Goal: Information Seeking & Learning: Understand process/instructions

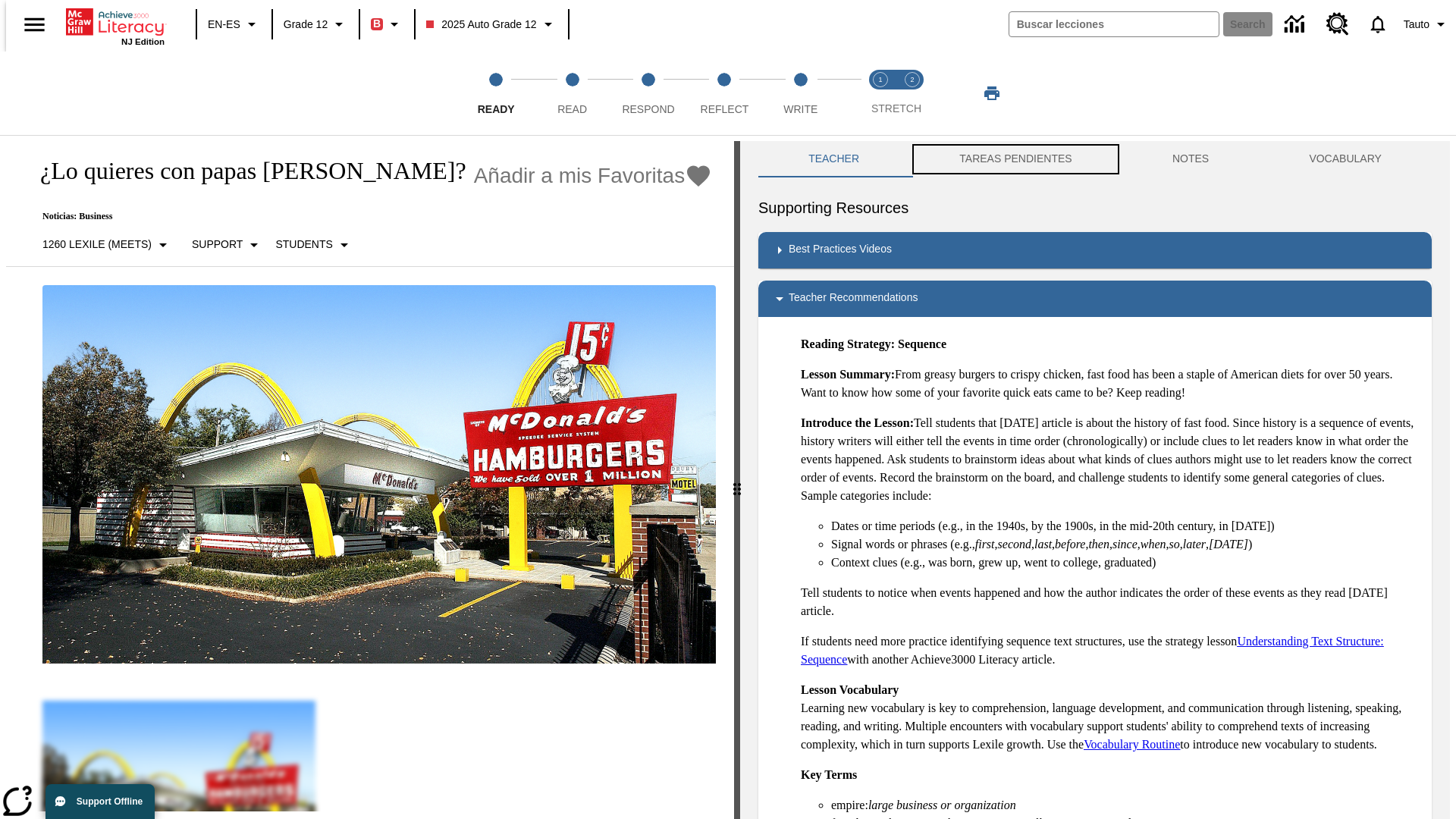
click at [1005, 159] on button "TAREAS PENDIENTES" at bounding box center [1015, 159] width 213 height 37
click at [1014, 159] on button "TAREAS PENDIENTES" at bounding box center [1015, 159] width 213 height 37
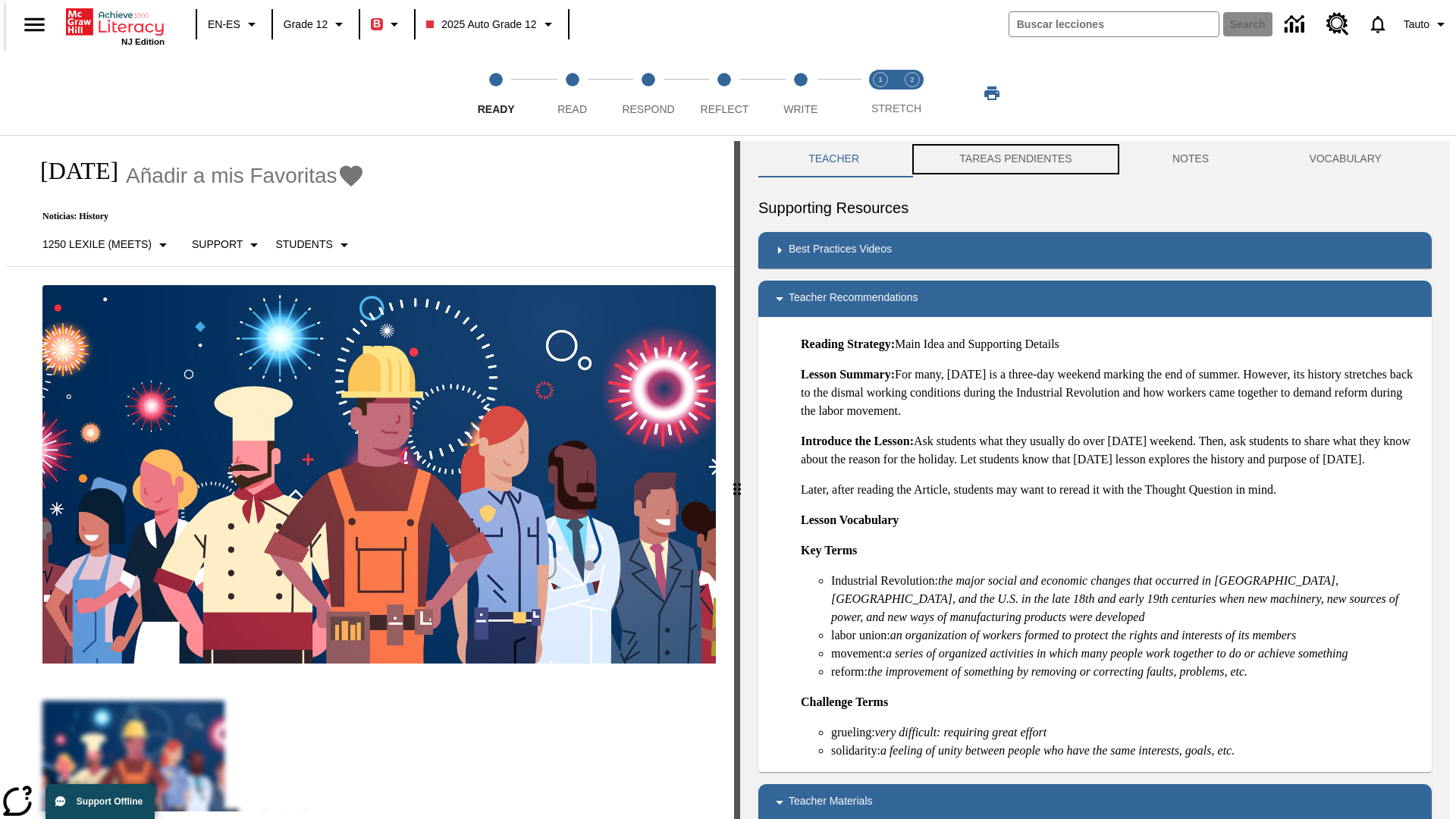
click at [1014, 159] on button "TAREAS PENDIENTES" at bounding box center [1015, 159] width 213 height 37
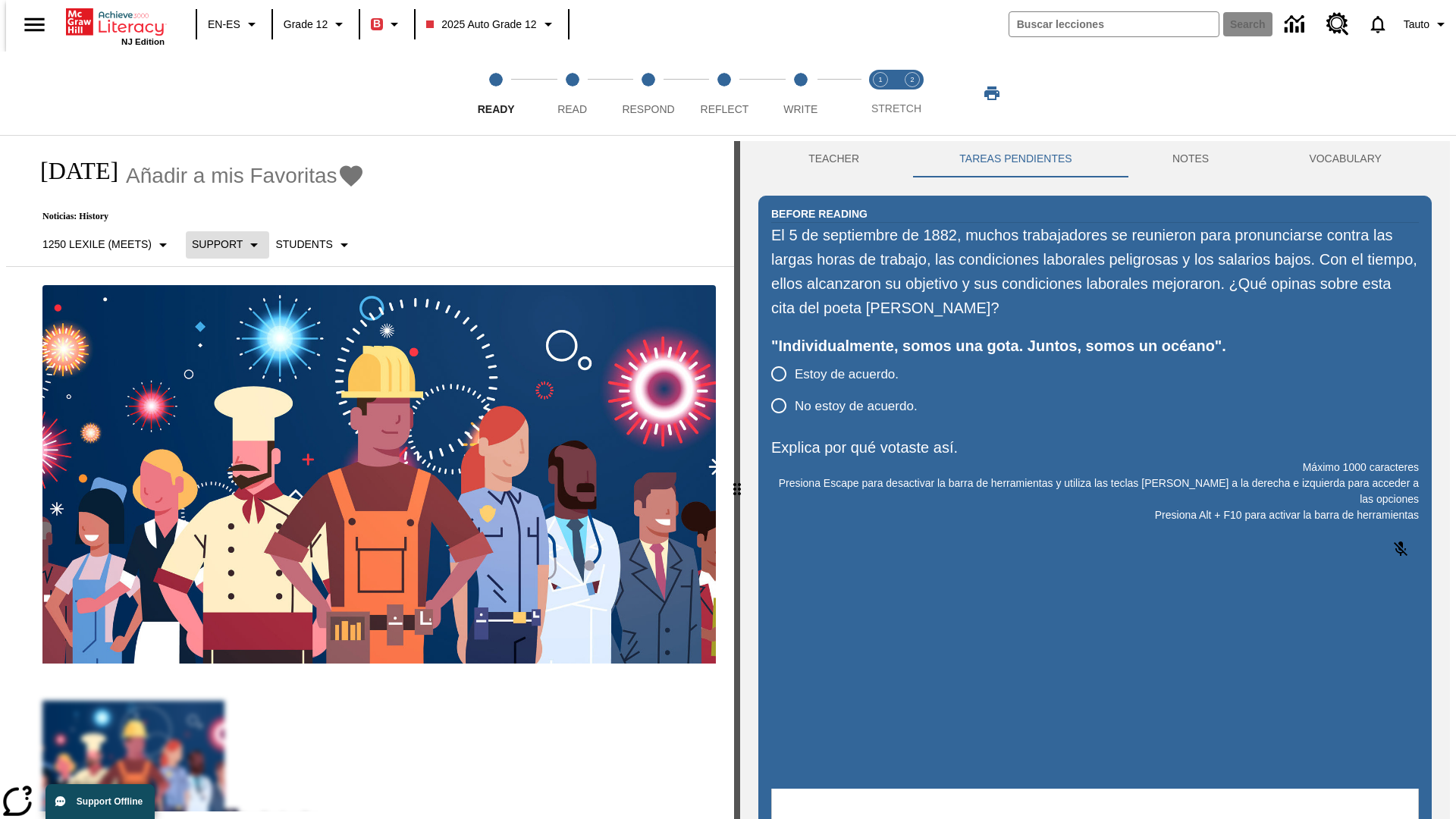
click at [220, 245] on p "Support" at bounding box center [217, 244] width 51 height 16
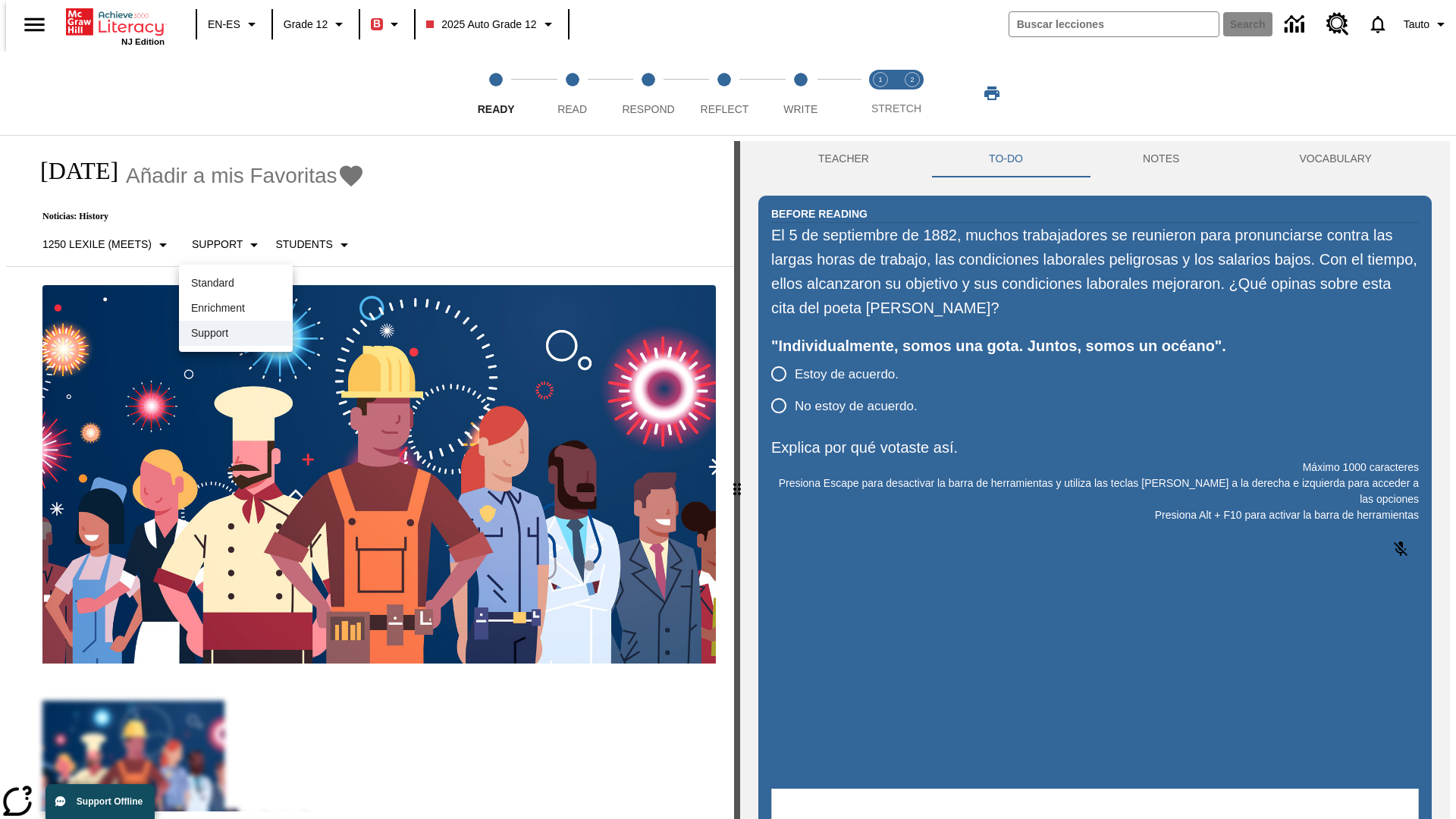
click at [236, 333] on p "Support" at bounding box center [235, 333] width 89 height 16
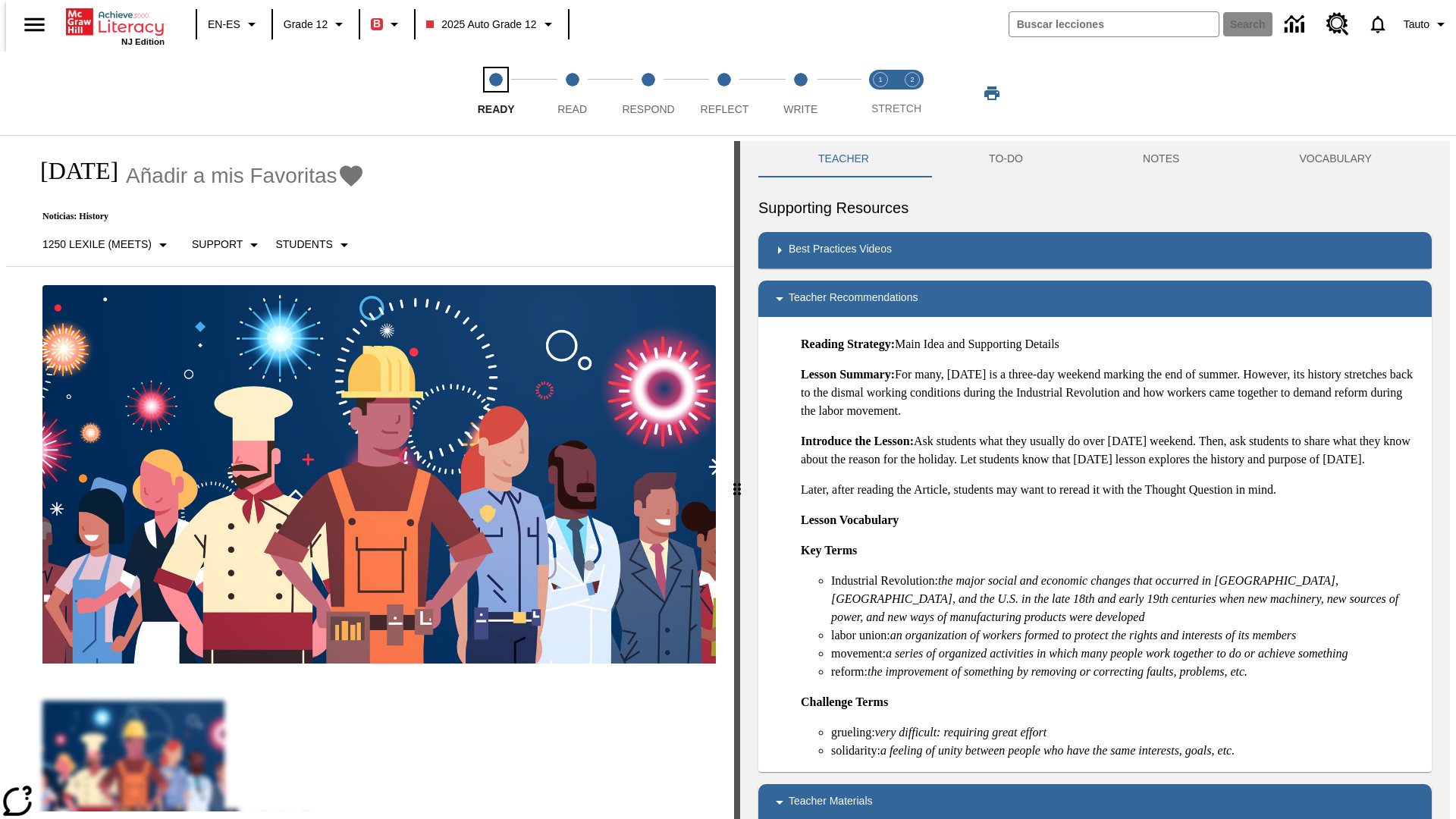
click at [496, 94] on span "Ready" at bounding box center [496, 103] width 38 height 28
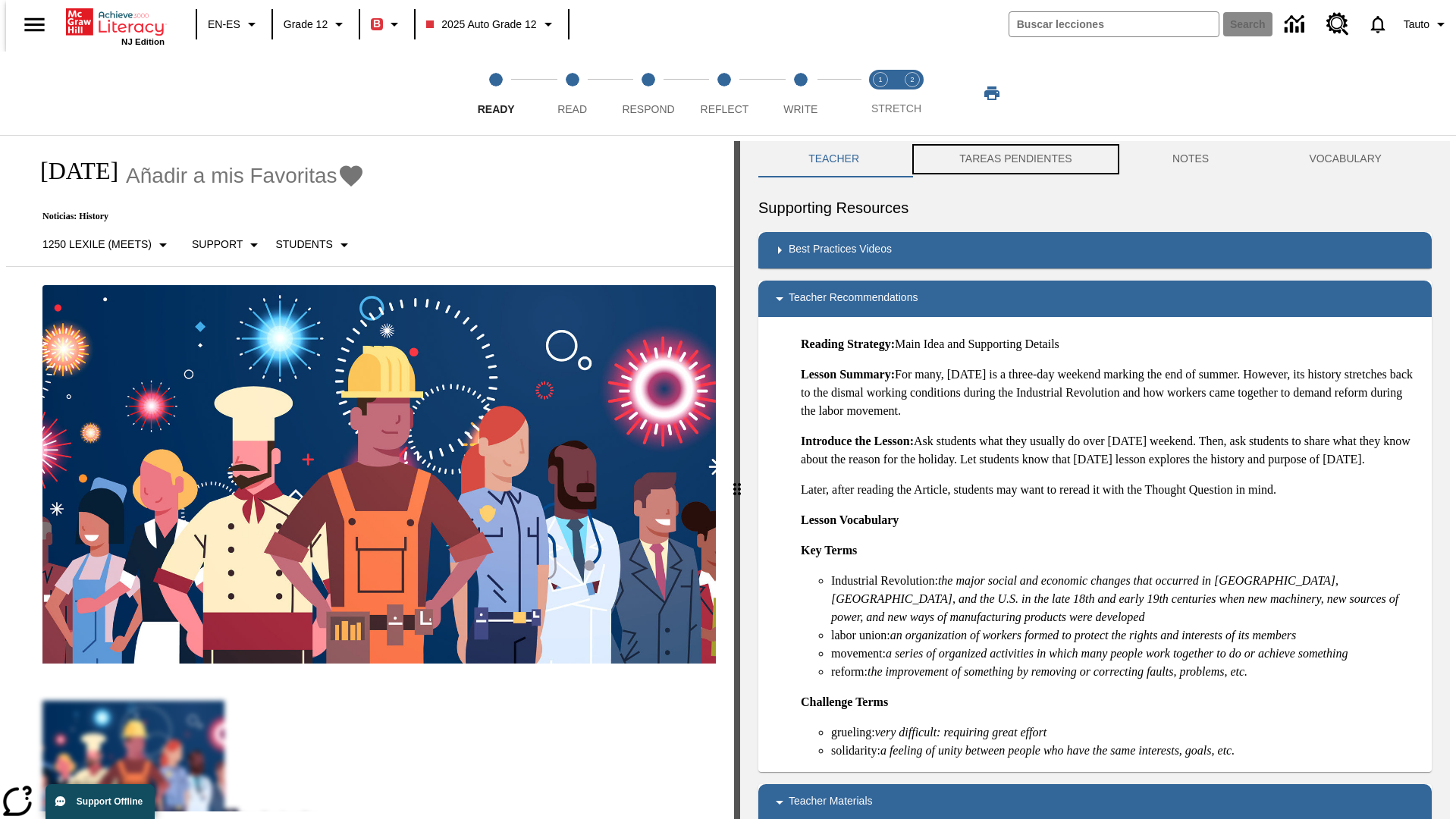
click at [1005, 159] on button "TAREAS PENDIENTES" at bounding box center [1015, 159] width 213 height 37
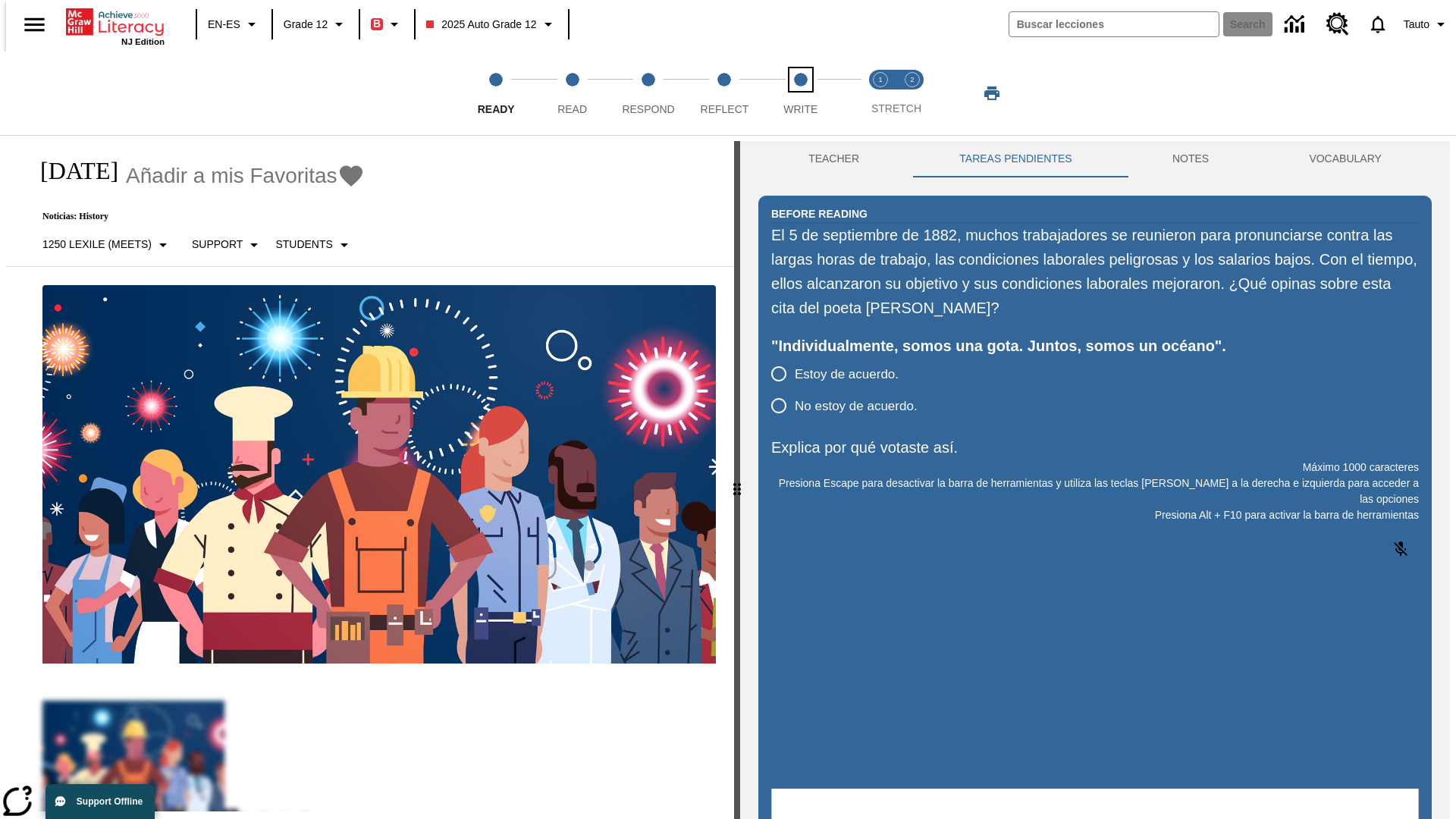
click at [801, 94] on span "Write" at bounding box center [801, 103] width 34 height 28
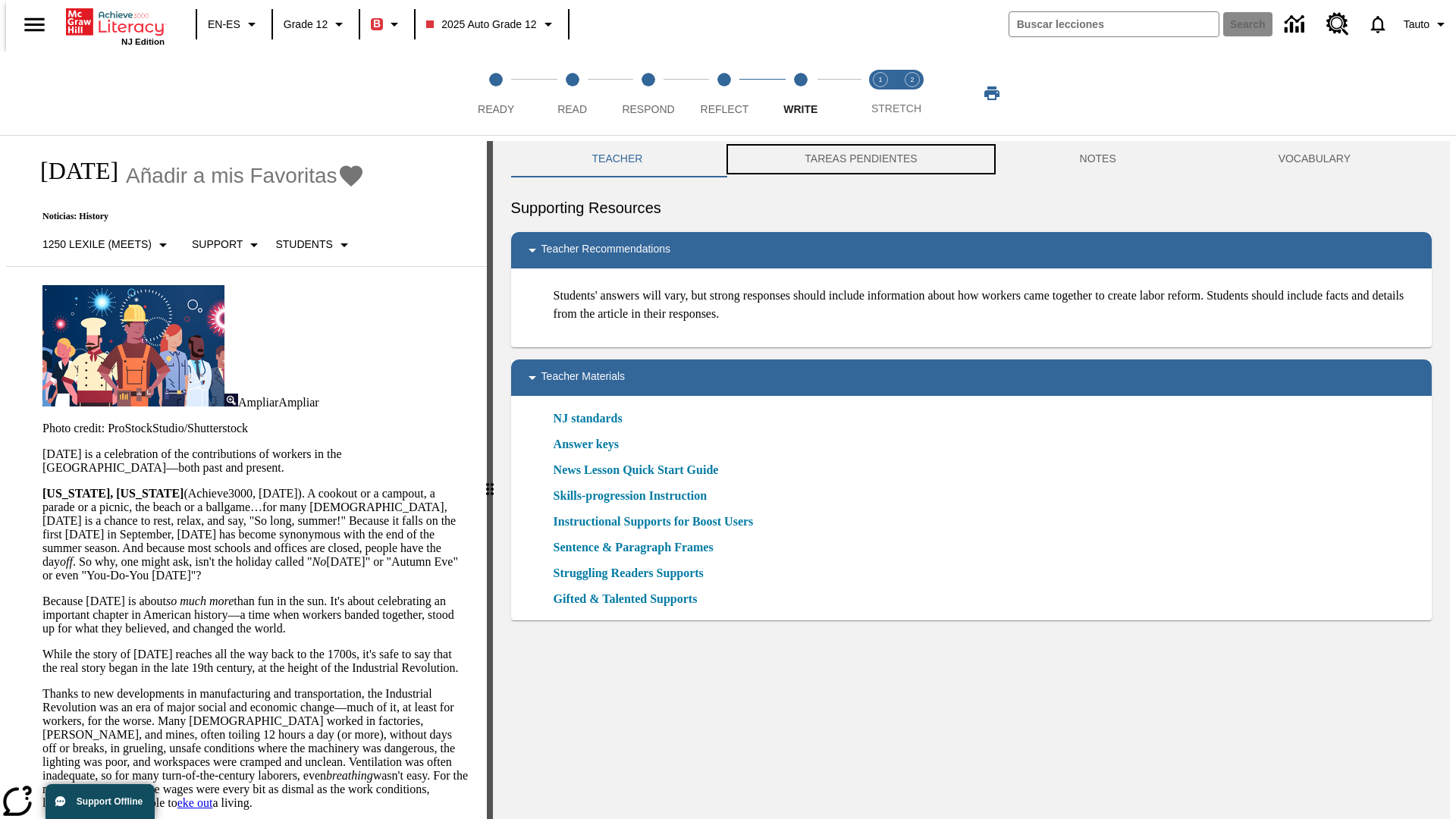
scroll to position [1, 0]
click at [850, 159] on button "TAREAS PENDIENTES" at bounding box center [861, 159] width 275 height 37
